Goal: Navigation & Orientation: Find specific page/section

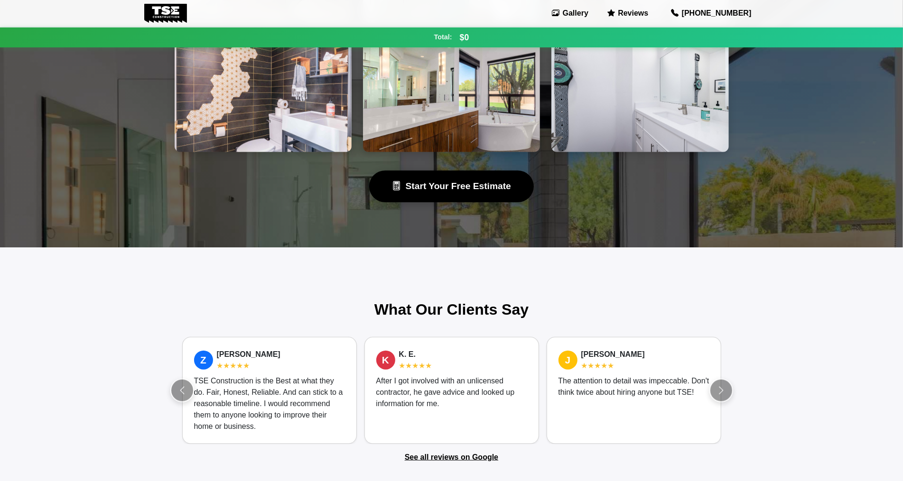
scroll to position [646, 0]
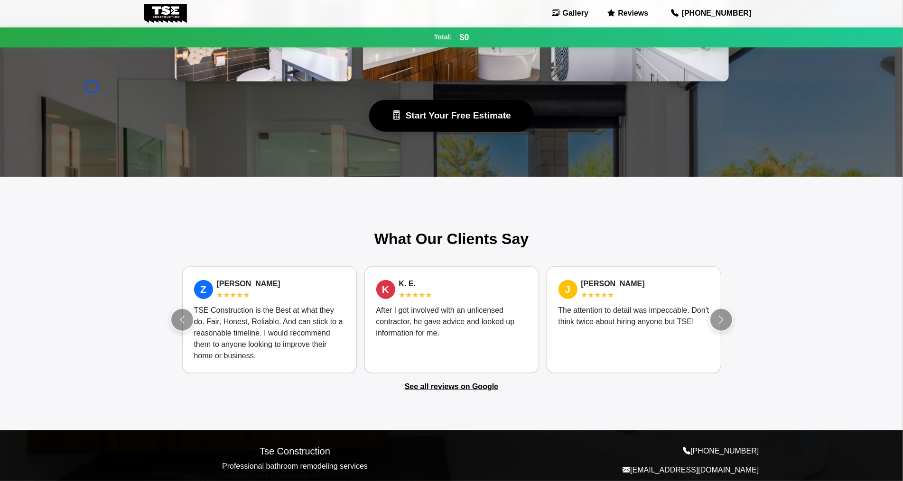
scroll to position [671, 0]
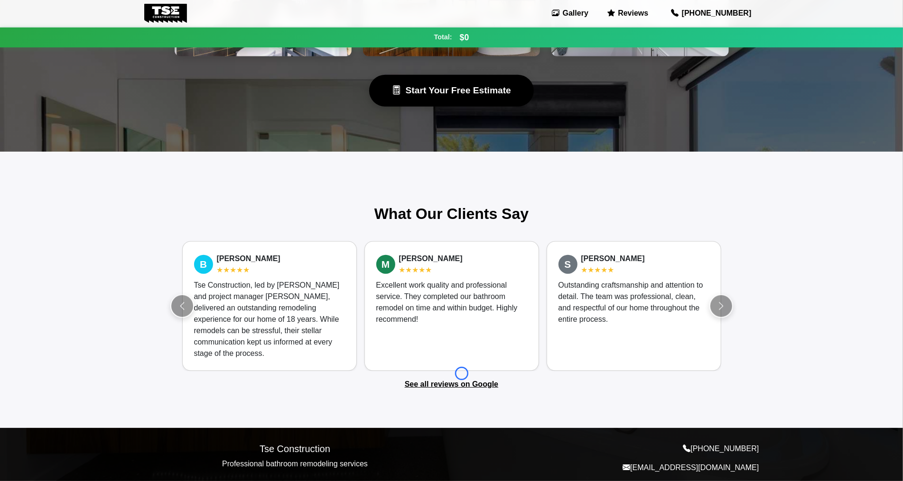
click at [462, 374] on section "What Our Clients Say Z [PERSON_NAME] ★★★★★ TSE Construction is the Best at what…" at bounding box center [451, 297] width 569 height 185
